Goal: Information Seeking & Learning: Learn about a topic

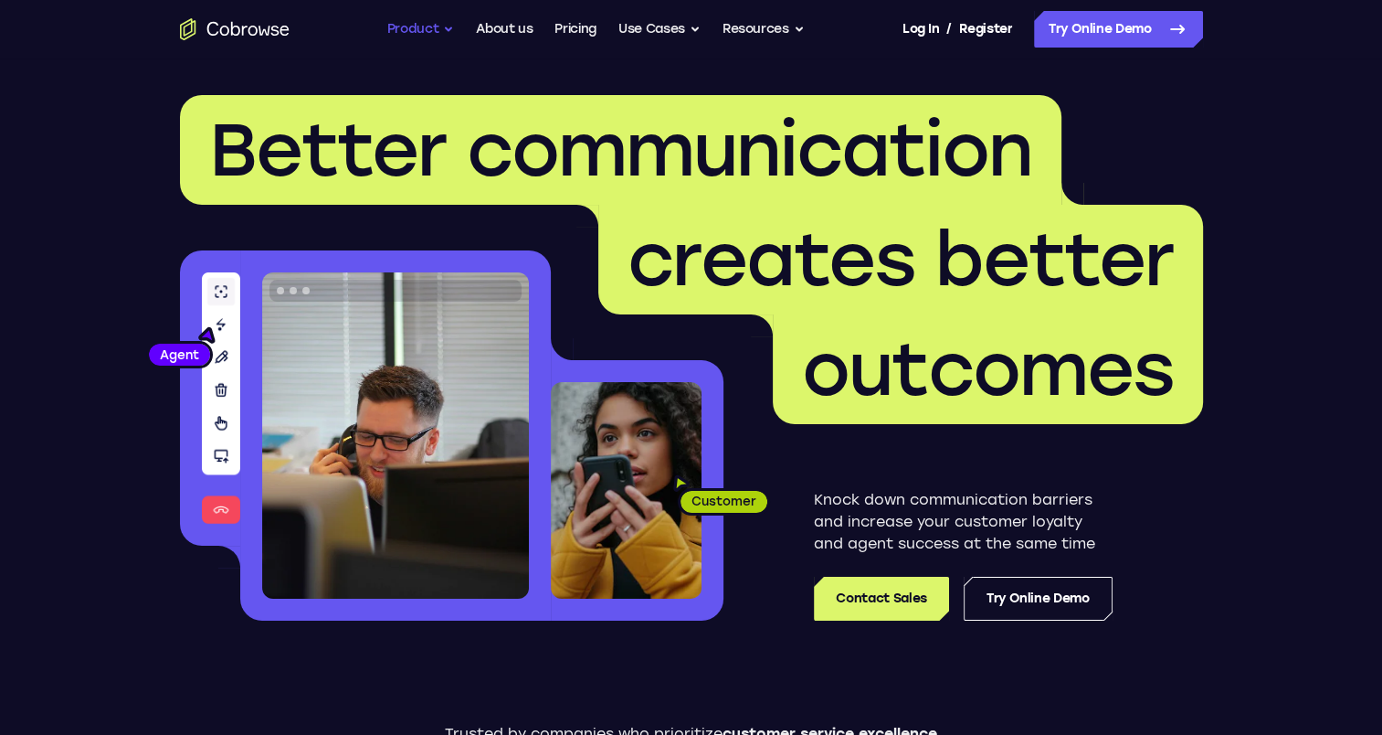
click at [443, 22] on button "Product" at bounding box center [421, 29] width 68 height 37
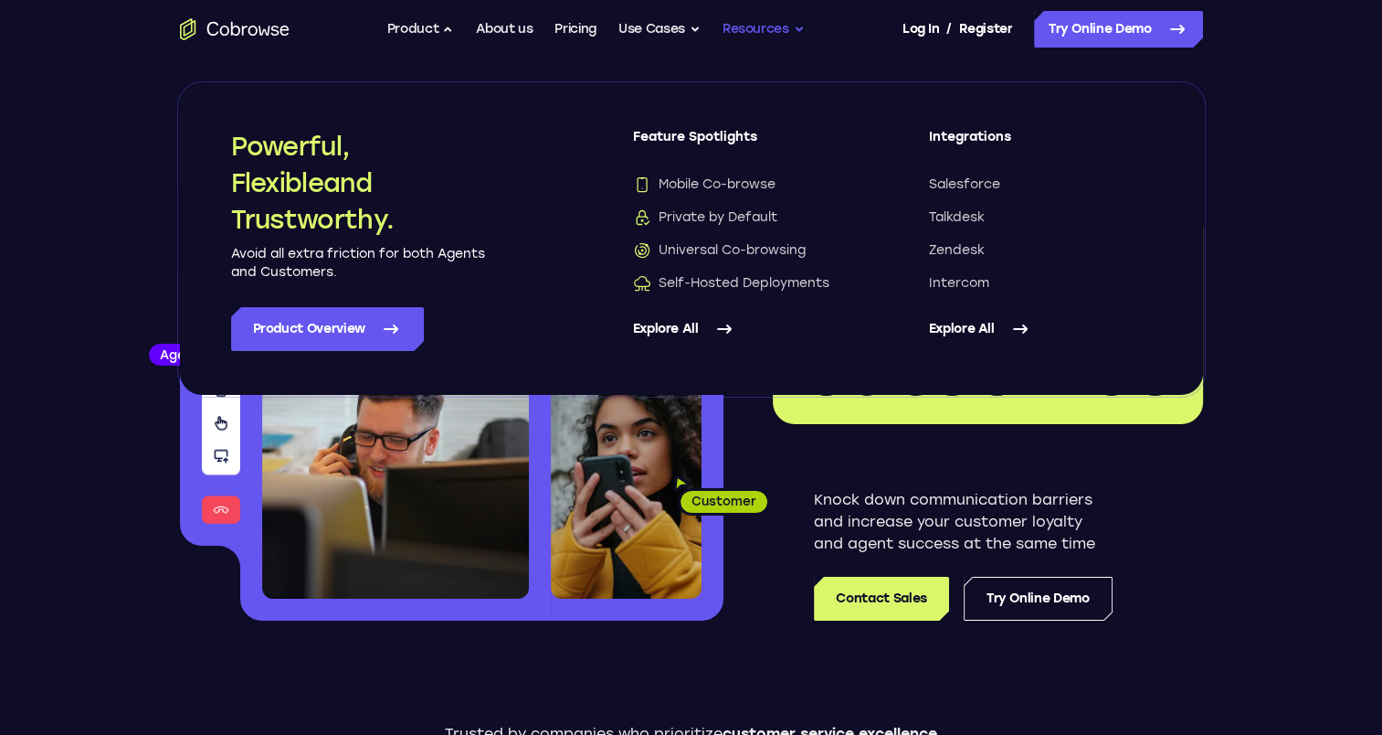
click at [744, 28] on button "Resources" at bounding box center [764, 29] width 82 height 37
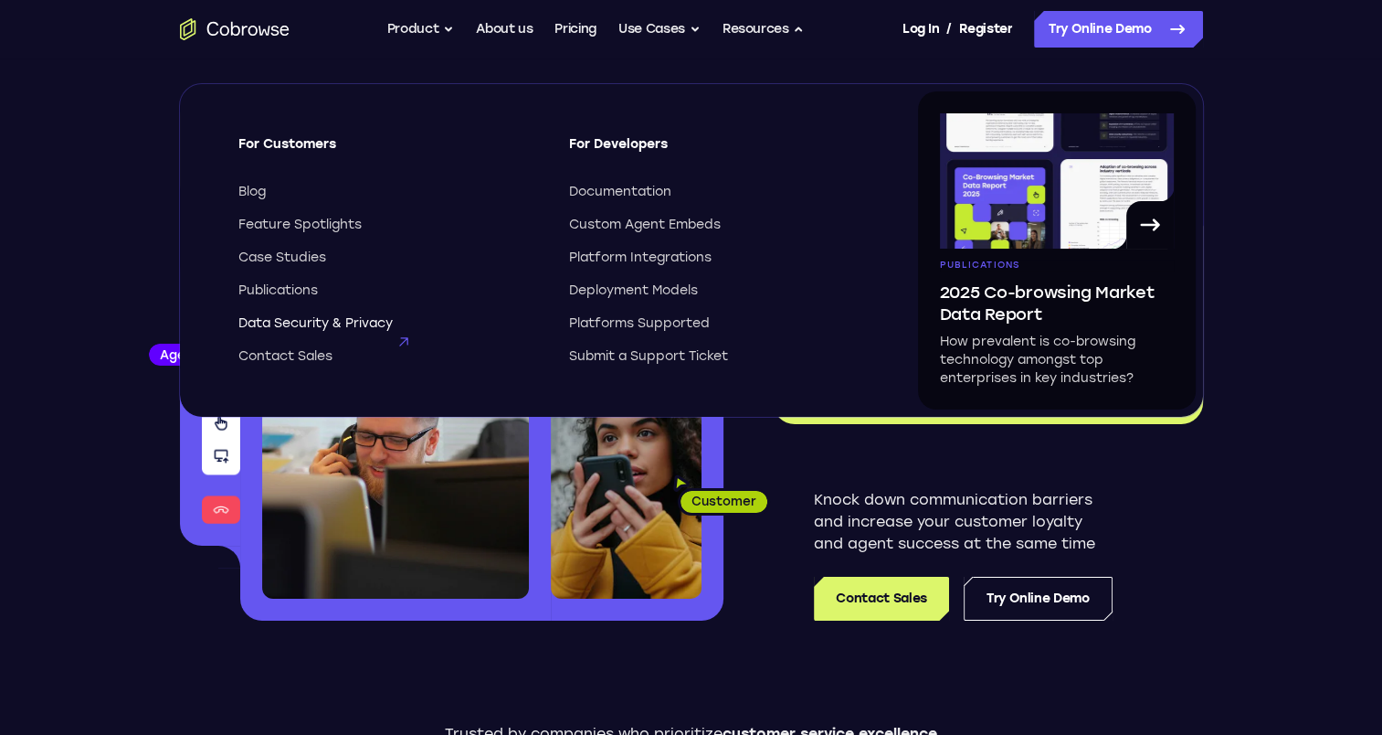
click at [336, 329] on span "Data Security & Privacy" at bounding box center [315, 323] width 154 height 18
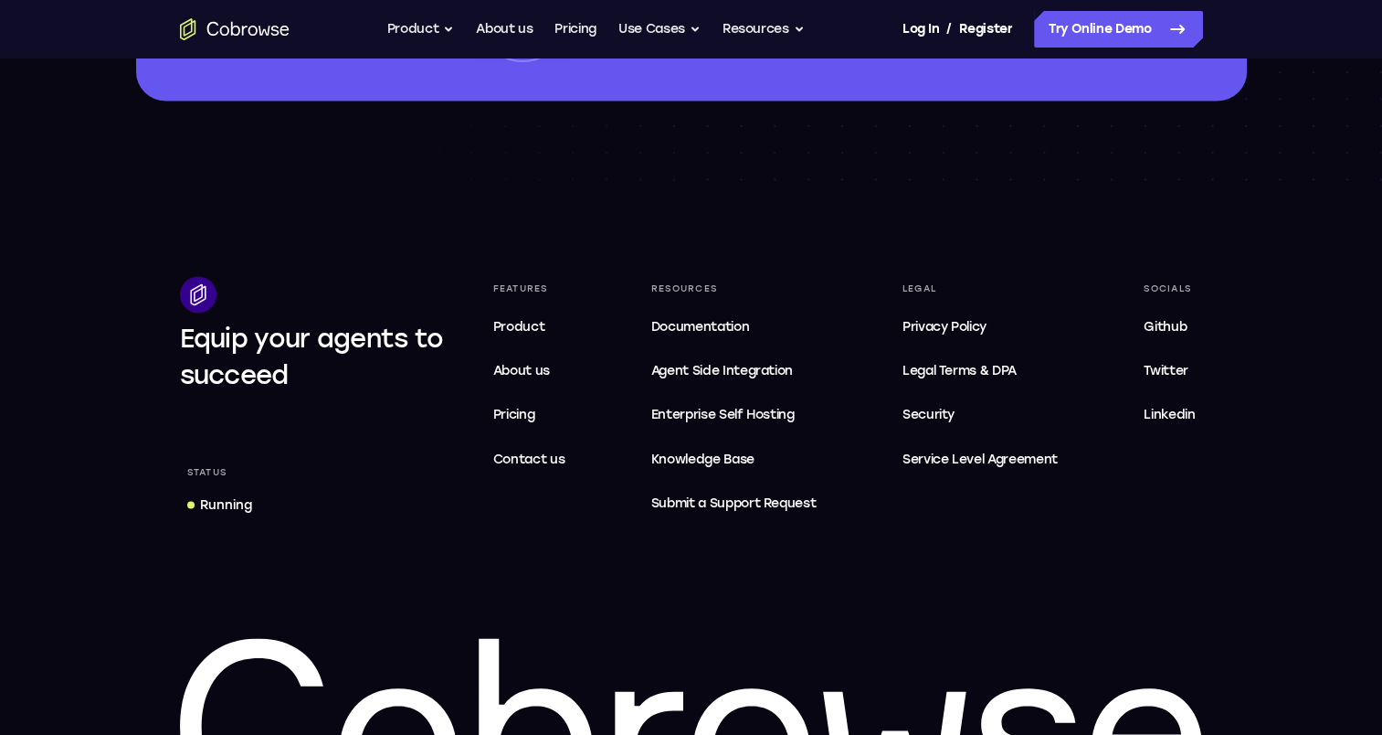
scroll to position [3175, 0]
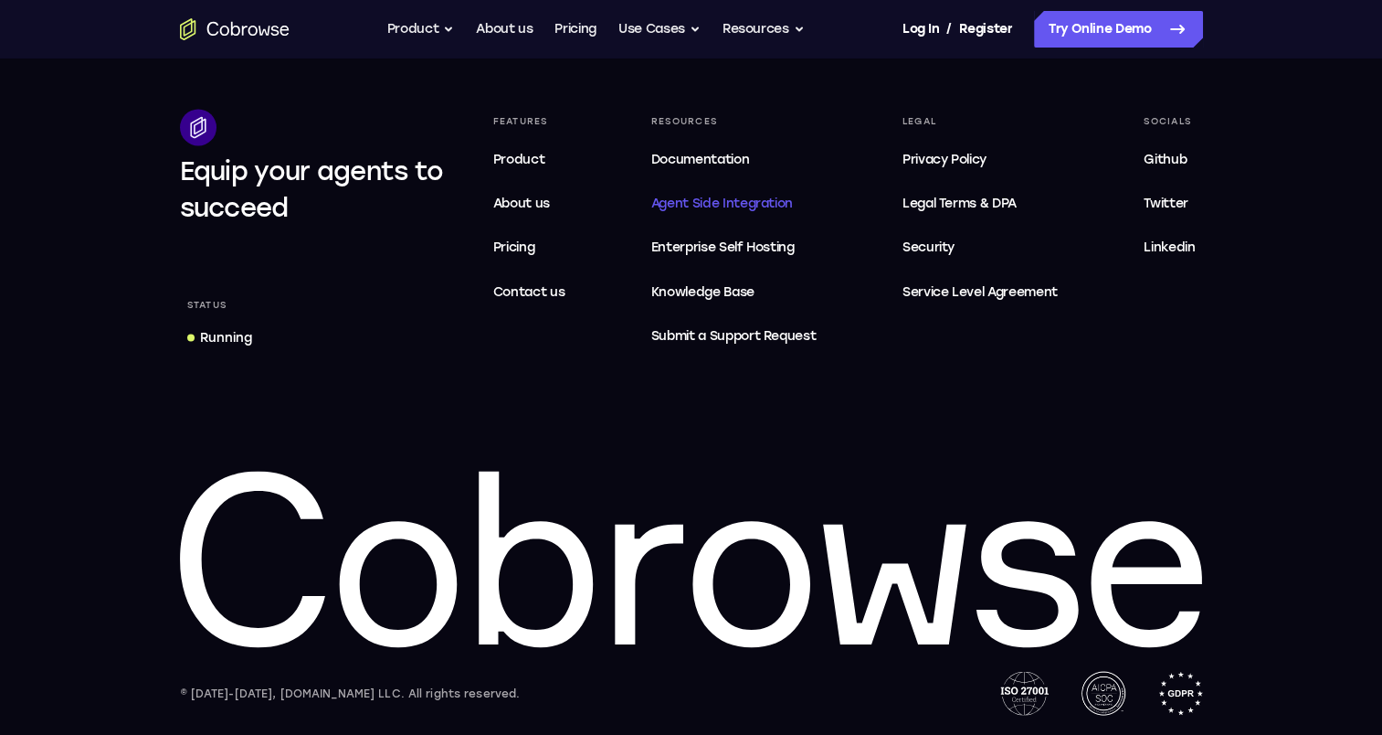
click at [725, 208] on span "Agent Side Integration" at bounding box center [733, 204] width 165 height 22
